Goal: Navigation & Orientation: Find specific page/section

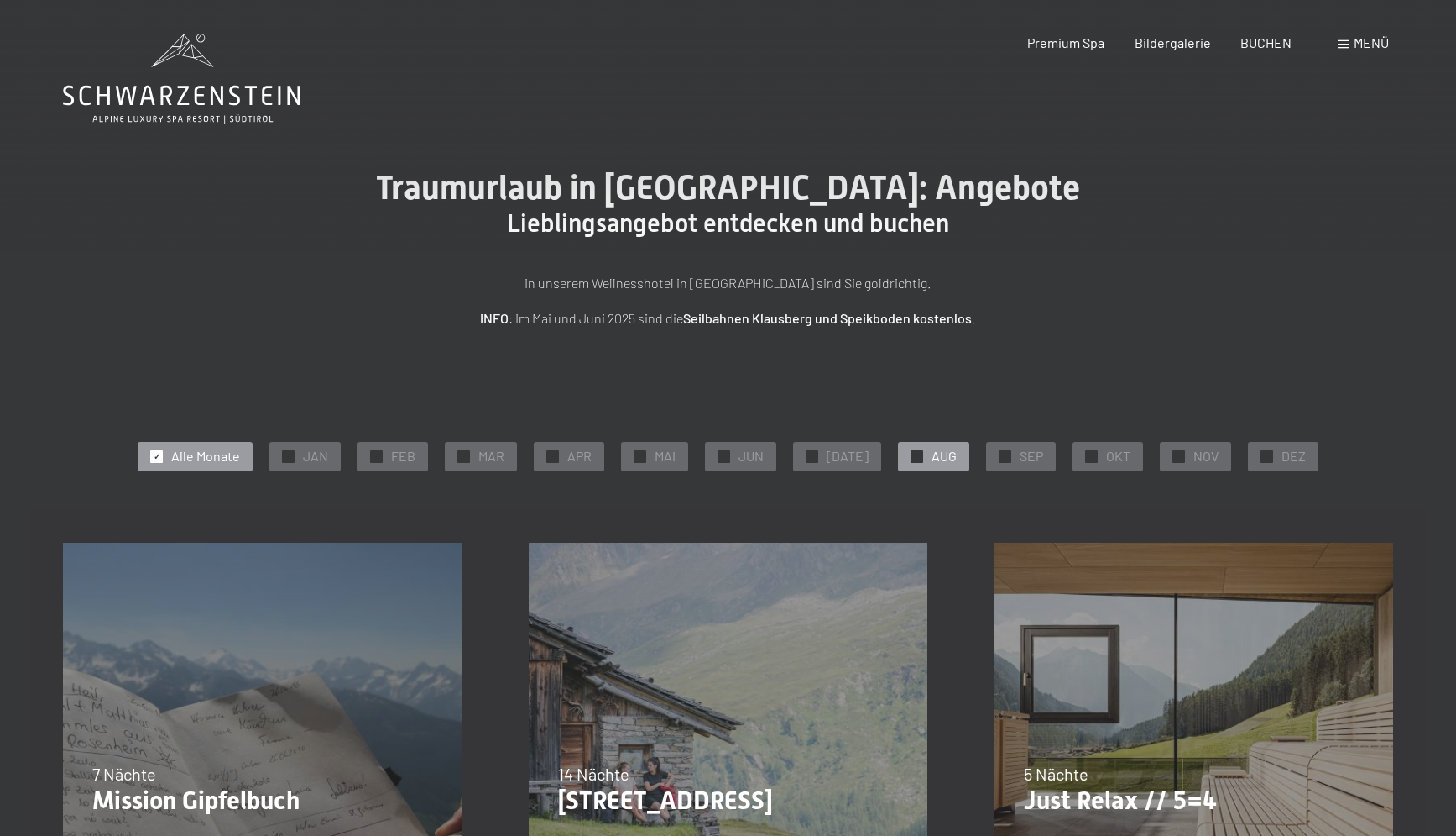
click at [935, 460] on span "AUG" at bounding box center [944, 456] width 26 height 19
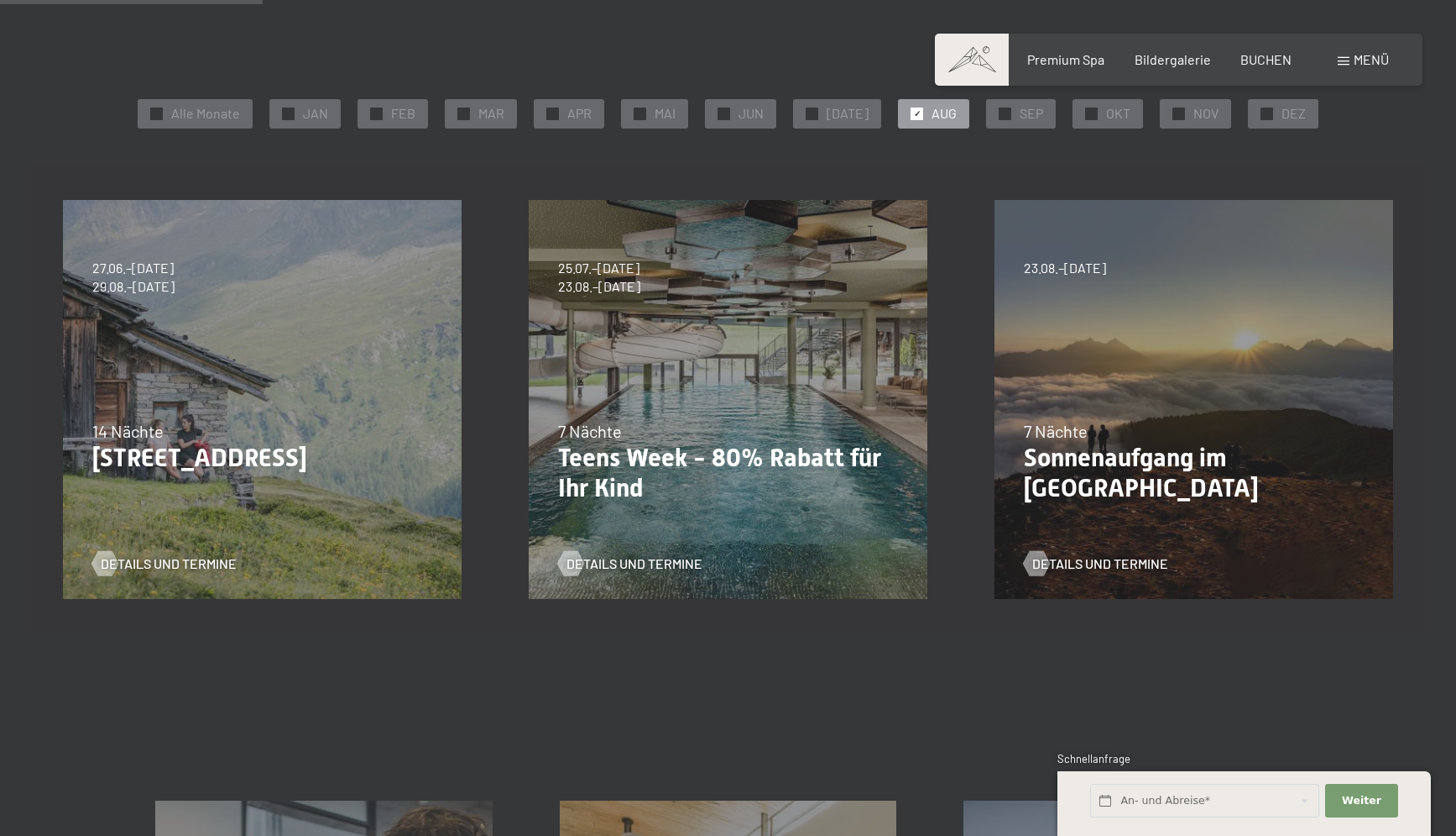
scroll to position [857, 0]
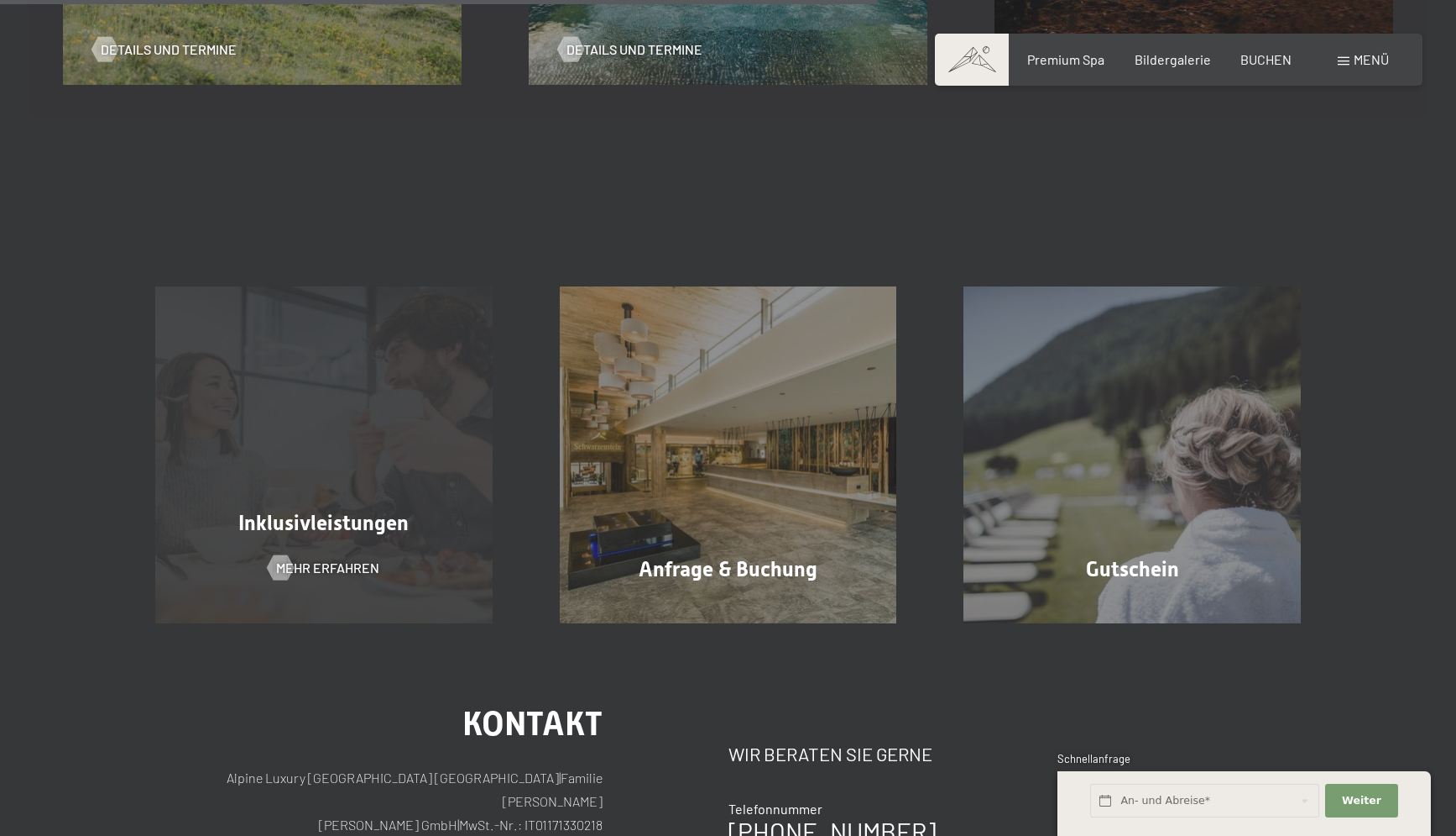
click at [309, 526] on span "Inklusivleistungen" at bounding box center [324, 523] width 171 height 25
click at [349, 567] on span "Mehr erfahren" at bounding box center [344, 568] width 103 height 19
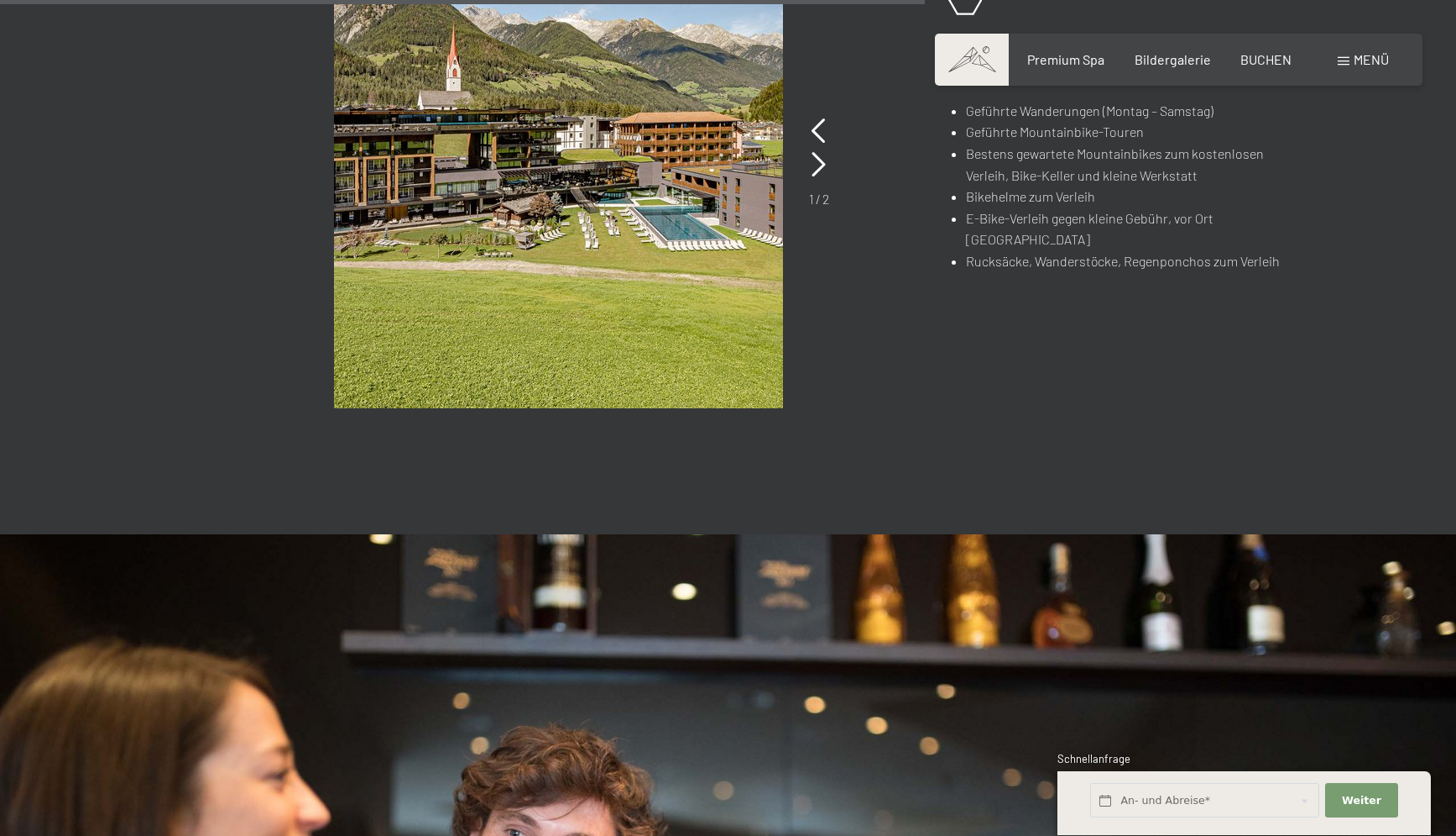
scroll to position [2056, 0]
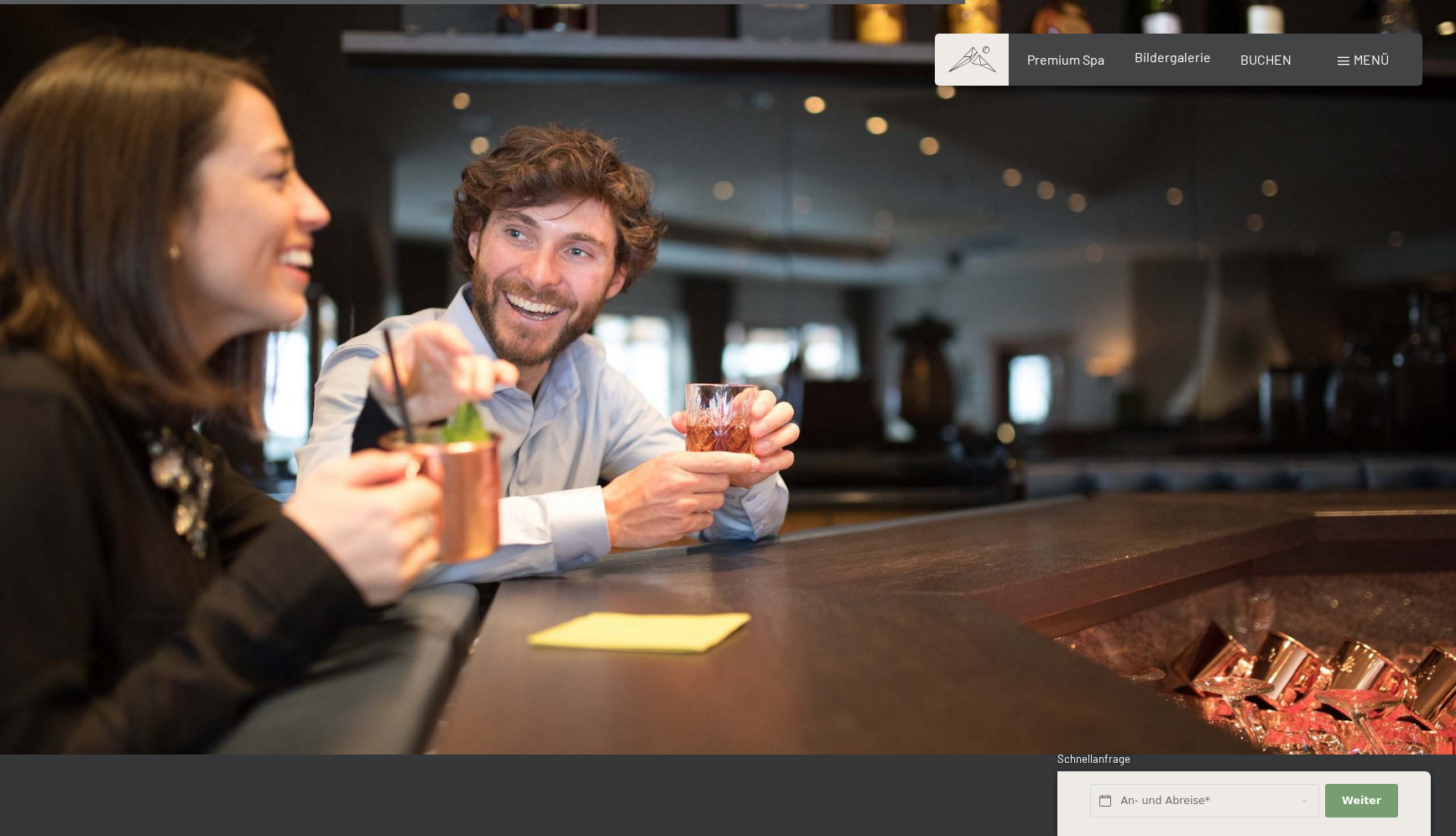
click at [1178, 63] on span "Bildergalerie" at bounding box center [1173, 57] width 77 height 16
